Goal: Transaction & Acquisition: Download file/media

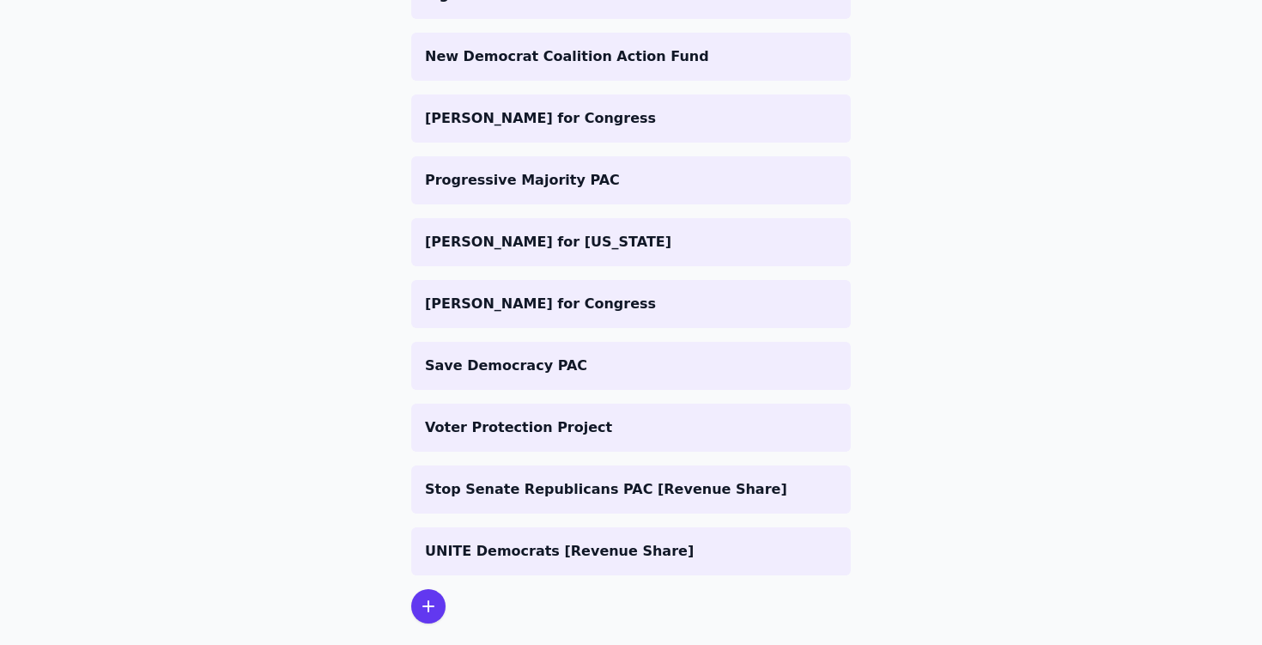
scroll to position [1473, 0]
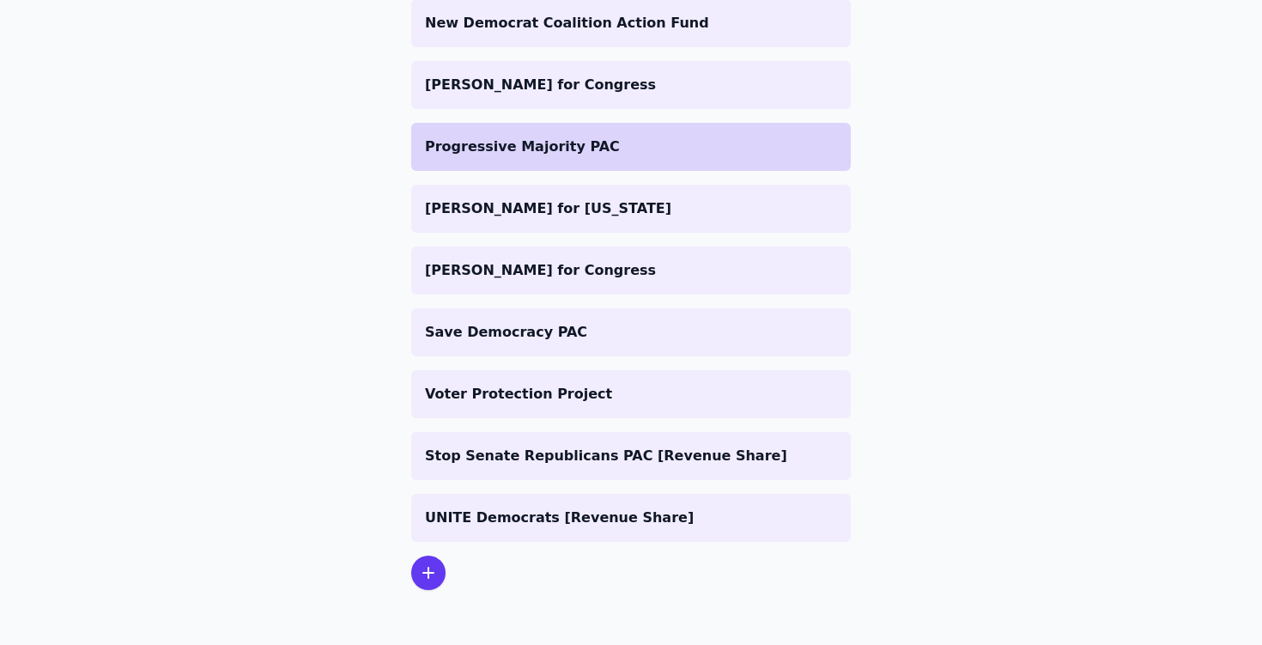
click at [571, 153] on p "Progressive Majority PAC" at bounding box center [631, 146] width 412 height 21
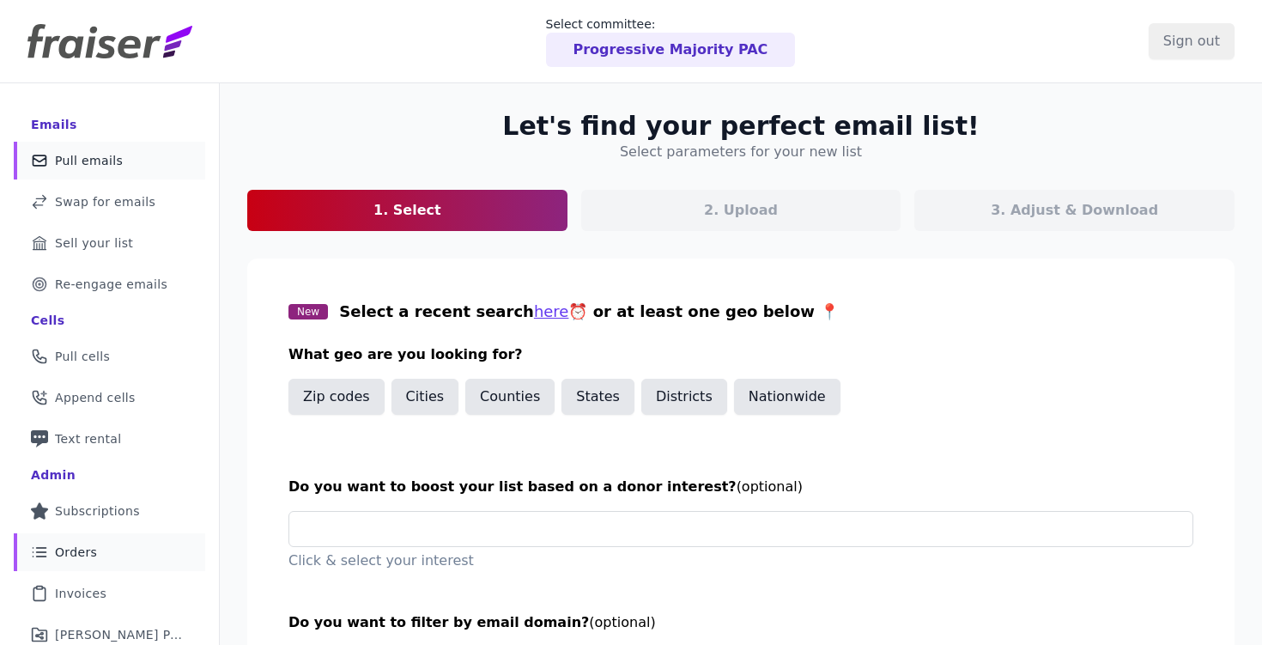
click at [56, 563] on link "List Icon Outline of bulleted list Orders" at bounding box center [109, 552] width 191 height 38
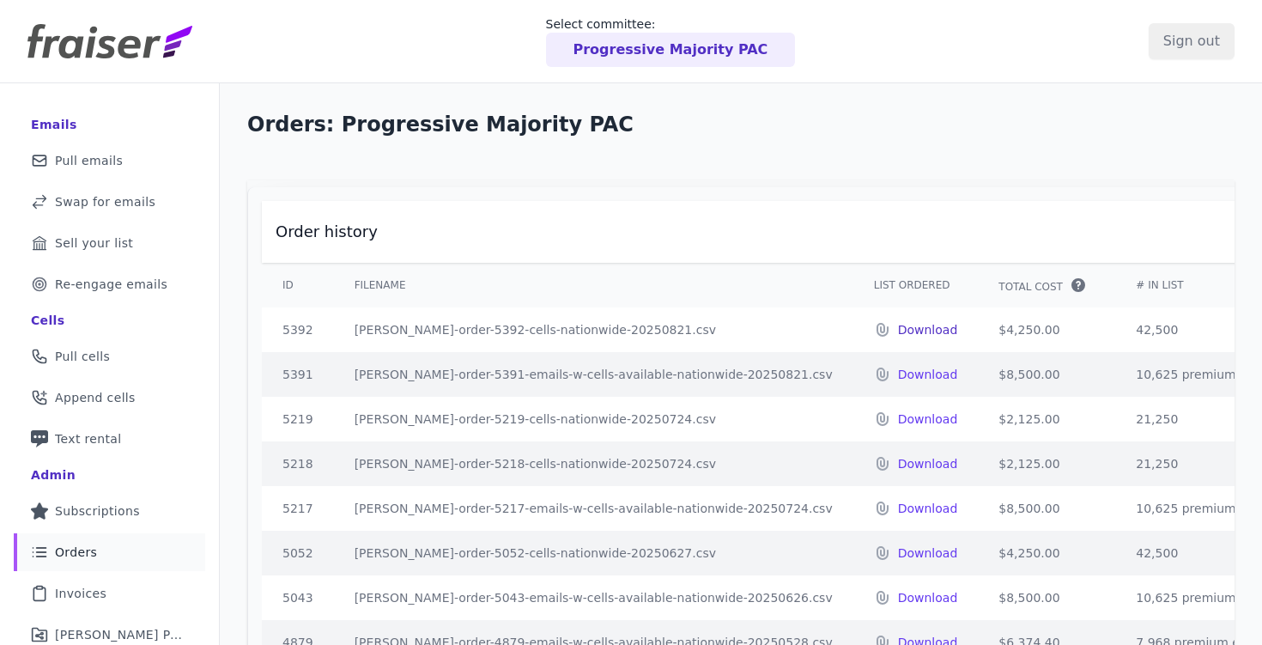
click at [898, 326] on p "Download" at bounding box center [928, 329] width 60 height 17
